Goal: Transaction & Acquisition: Purchase product/service

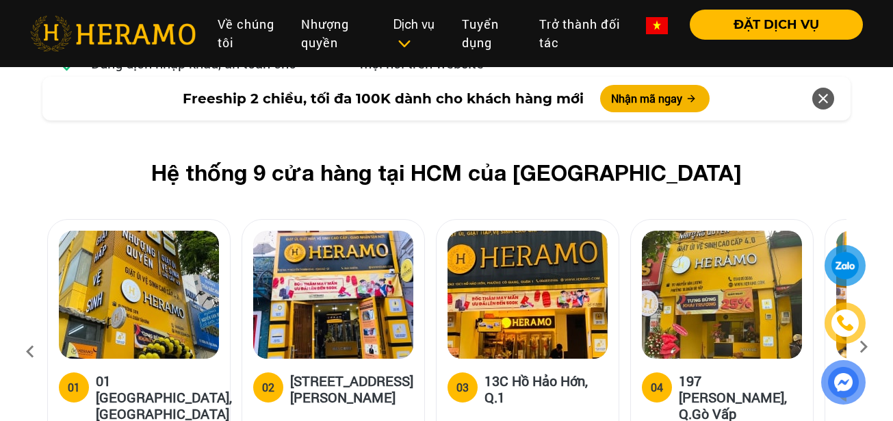
scroll to position [5472, 0]
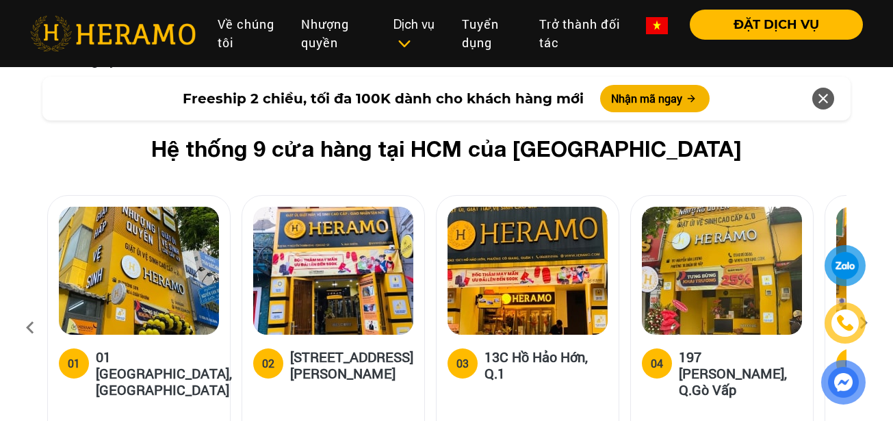
click at [863, 323] on icon at bounding box center [863, 327] width 25 height 9
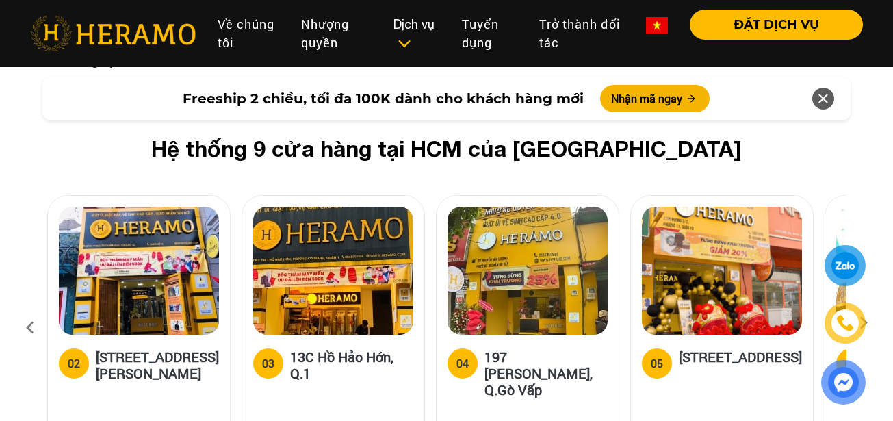
click at [863, 323] on icon at bounding box center [863, 327] width 25 height 9
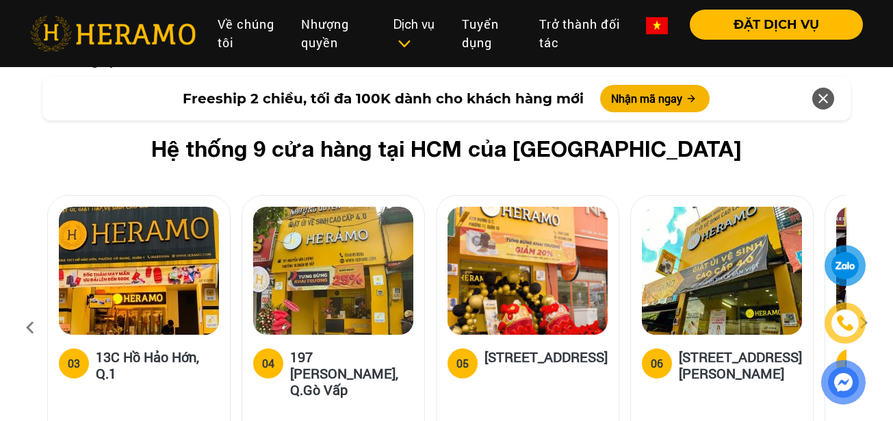
click at [863, 323] on icon at bounding box center [863, 327] width 25 height 9
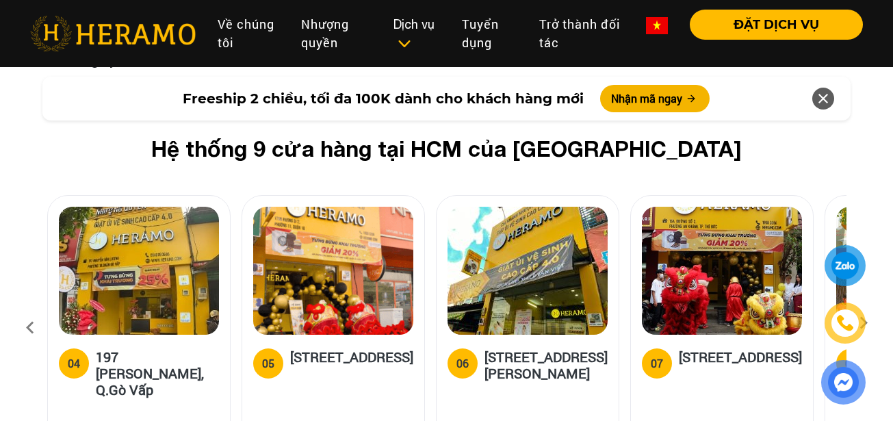
click at [863, 323] on icon at bounding box center [863, 327] width 25 height 9
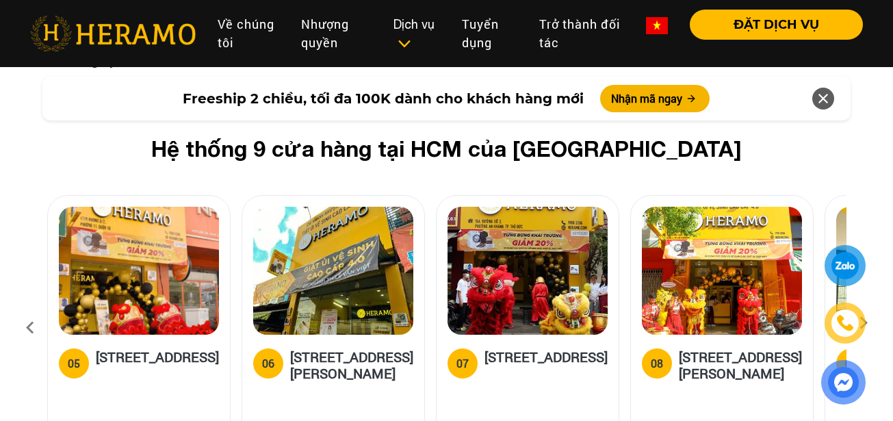
click at [863, 323] on icon at bounding box center [863, 327] width 25 height 9
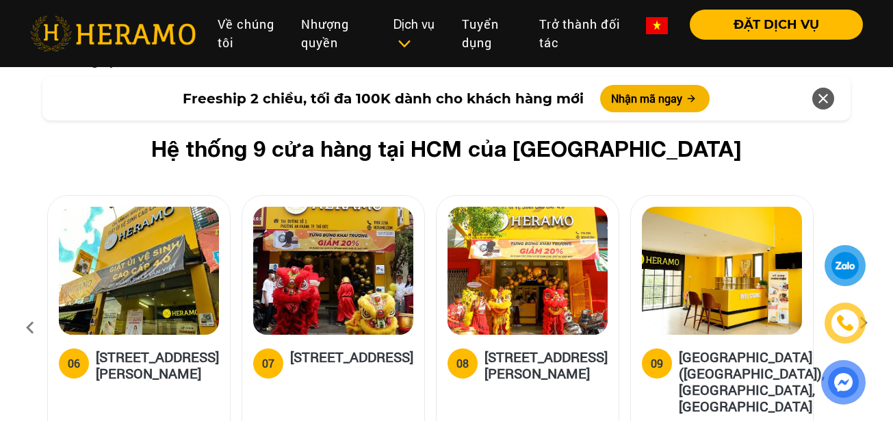
click at [863, 323] on icon at bounding box center [863, 327] width 25 height 9
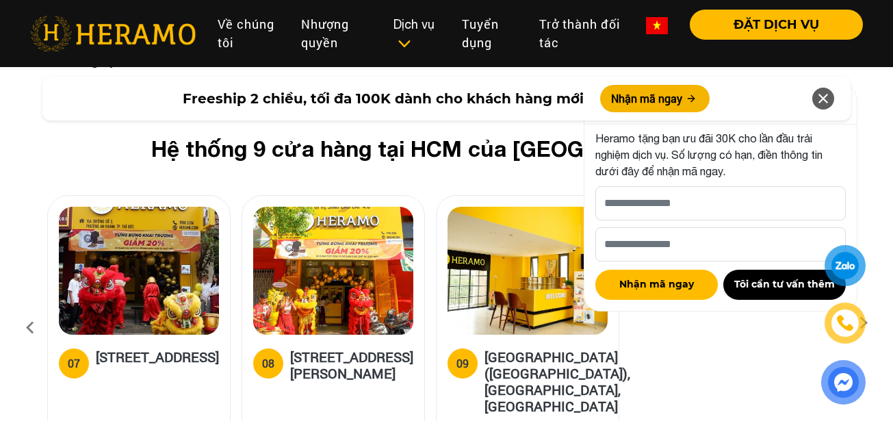
click at [806, 106] on div "Freeship 2 chiều, tối đa 100K dành cho khách hàng mới Nhận mã ngay" at bounding box center [446, 99] width 808 height 44
click at [817, 101] on icon at bounding box center [823, 98] width 16 height 25
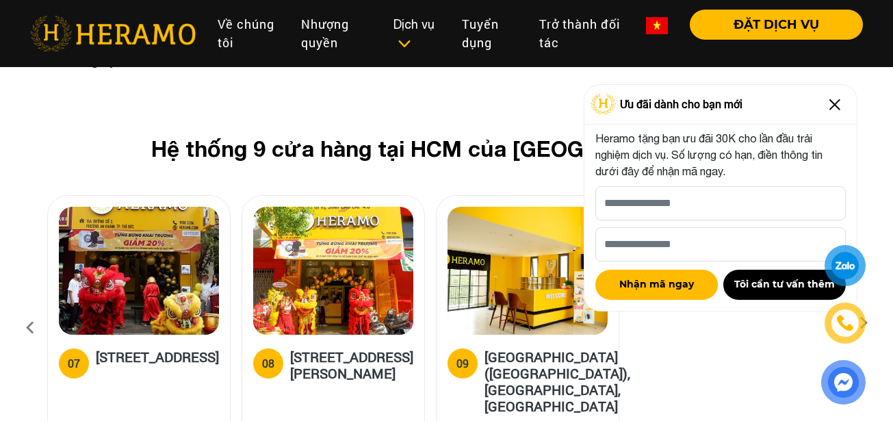
click at [868, 323] on icon at bounding box center [863, 327] width 25 height 9
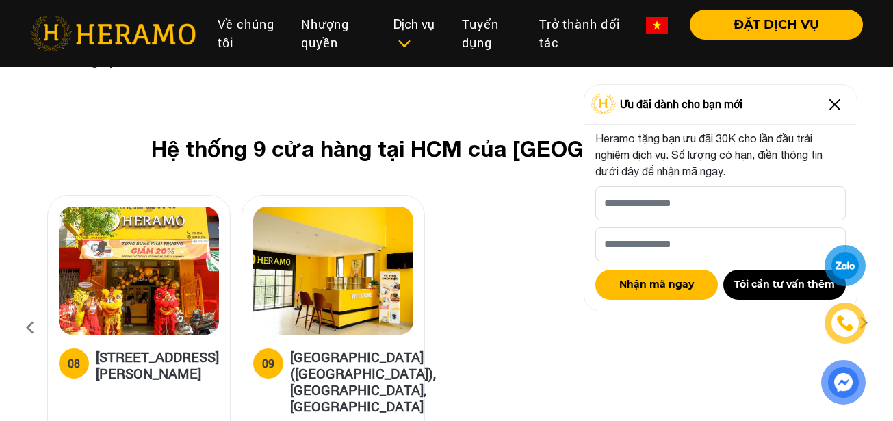
click at [834, 105] on img at bounding box center [835, 105] width 22 height 22
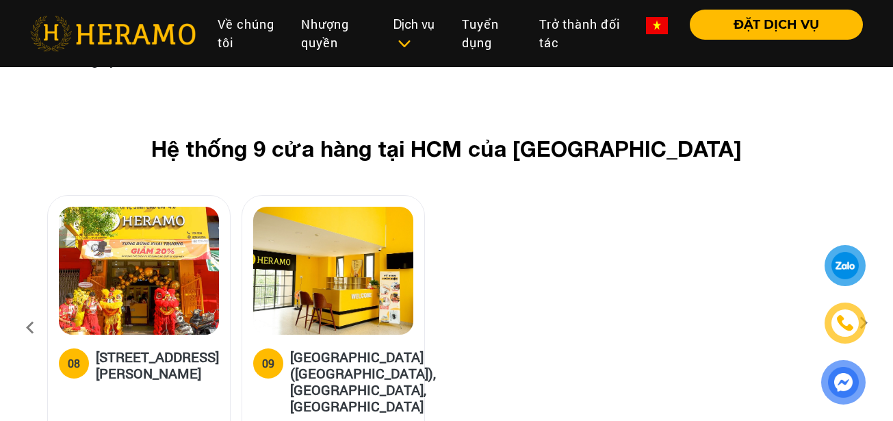
click at [874, 323] on icon at bounding box center [863, 327] width 25 height 9
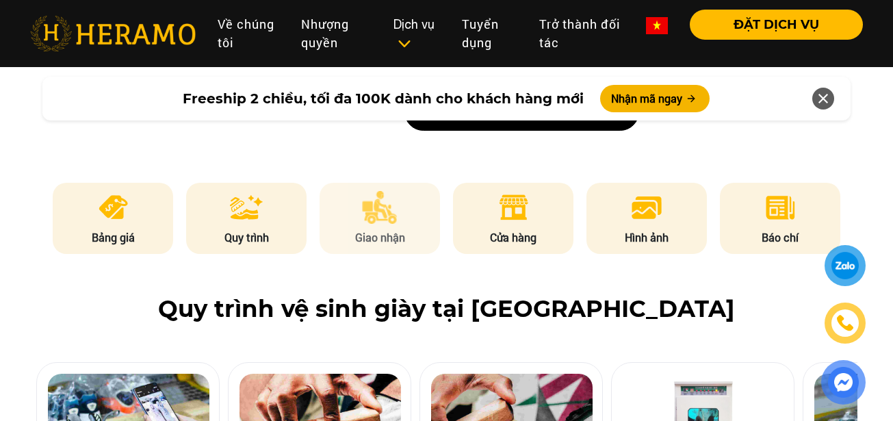
scroll to position [616, 0]
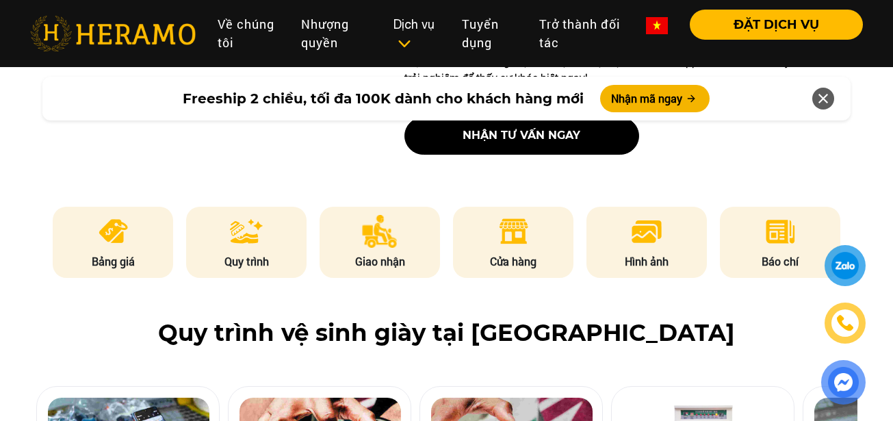
click at [819, 92] on icon at bounding box center [823, 98] width 16 height 25
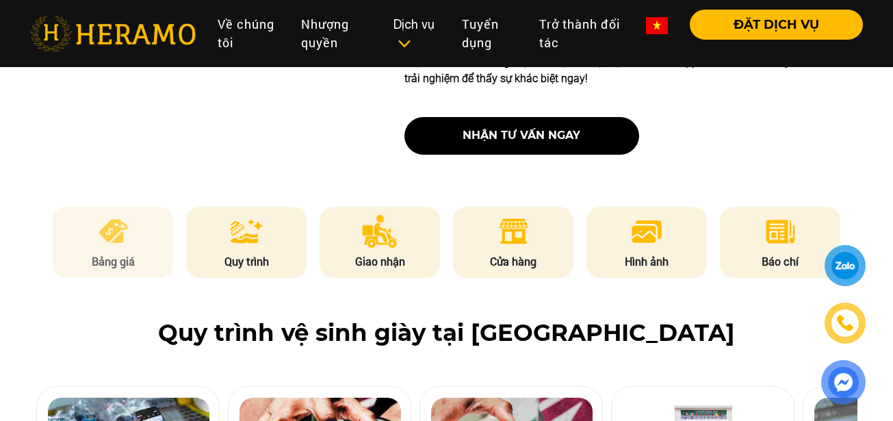
click at [66, 250] on li "Bảng giá" at bounding box center [113, 242] width 120 height 71
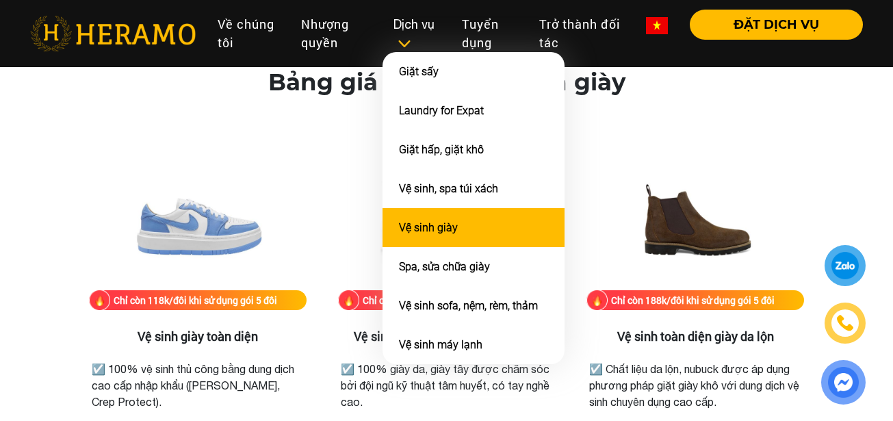
click at [432, 228] on link "Vệ sinh giày" at bounding box center [428, 227] width 59 height 13
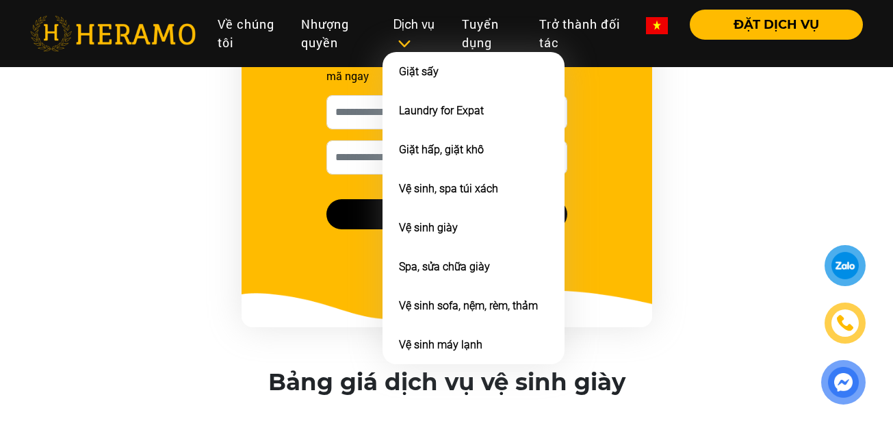
scroll to position [1432, 0]
